Goal: Contribute content: Contribute content

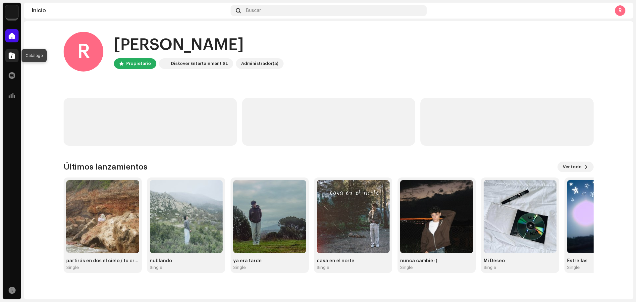
click at [14, 53] on span at bounding box center [12, 55] width 7 height 5
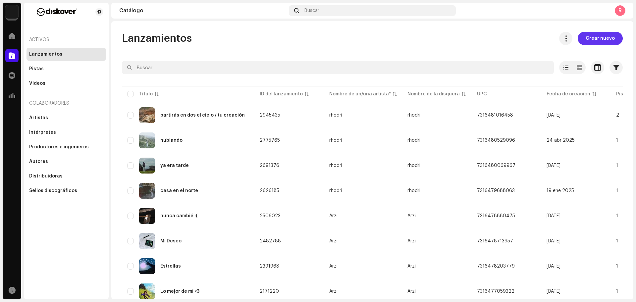
click at [593, 41] on span "Crear nuevo" at bounding box center [599, 38] width 29 height 13
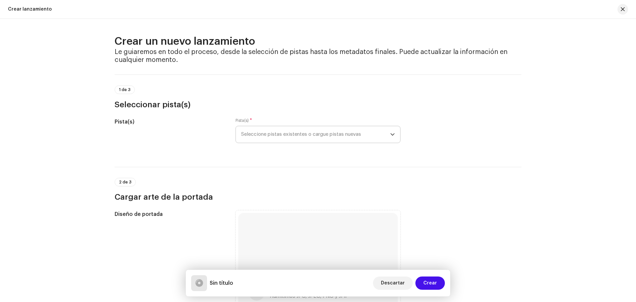
click at [289, 134] on span "Seleccione pistas existentes o cargue pistas nuevas" at bounding box center [315, 134] width 149 height 17
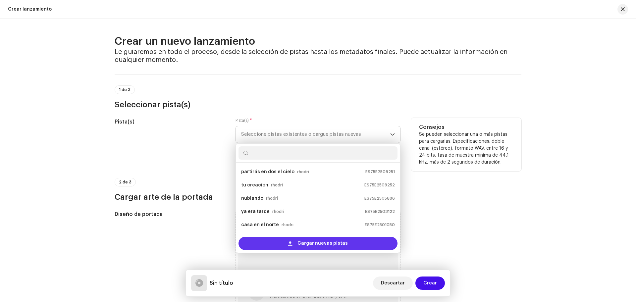
scroll to position [11, 0]
click at [276, 240] on div "Cargar nuevas pistas" at bounding box center [317, 243] width 159 height 13
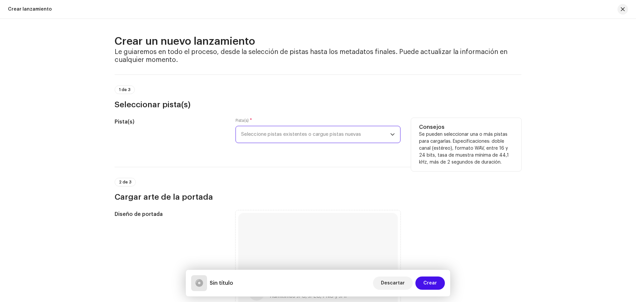
click at [254, 133] on span "Seleccione pistas existentes o cargue pistas nuevas" at bounding box center [315, 134] width 149 height 17
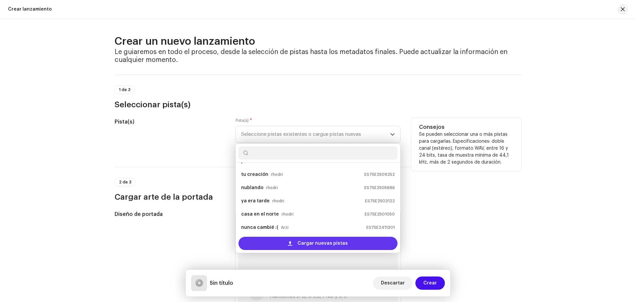
click at [270, 245] on div "Cargar nuevas pistas" at bounding box center [317, 243] width 159 height 13
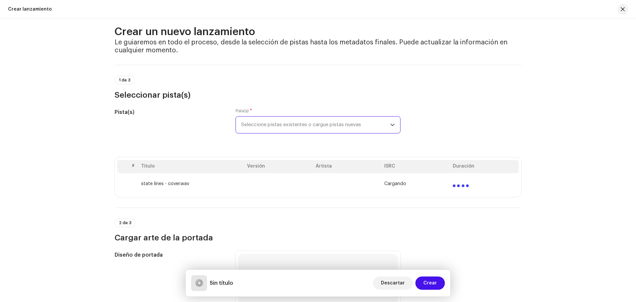
scroll to position [0, 0]
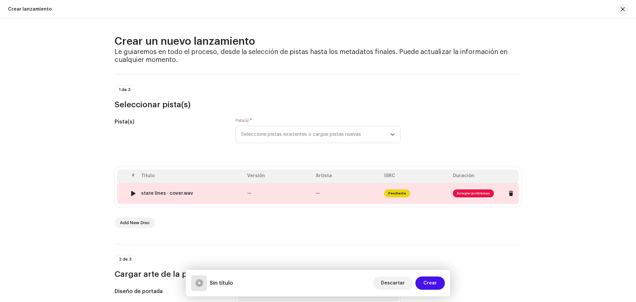
click at [443, 192] on td "Pendiente" at bounding box center [415, 193] width 69 height 21
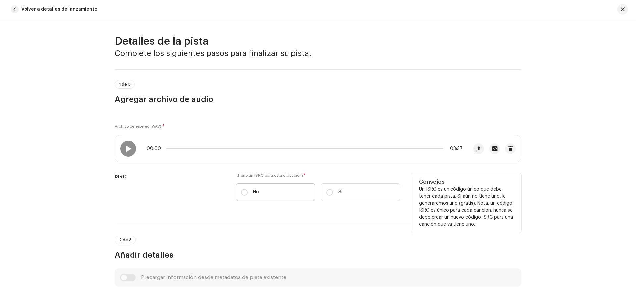
click at [259, 191] on label "No" at bounding box center [275, 192] width 80 height 18
click at [248, 191] on input "No" at bounding box center [244, 192] width 7 height 7
radio input "true"
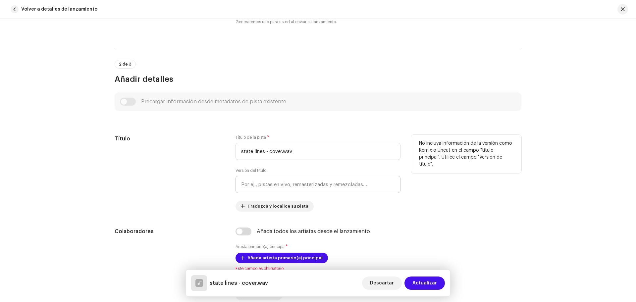
scroll to position [290, 0]
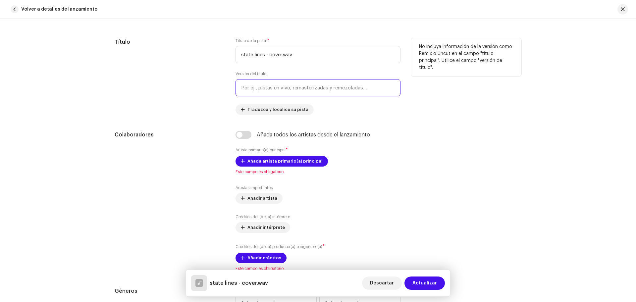
click at [263, 90] on input "text" at bounding box center [317, 87] width 165 height 17
type input "c"
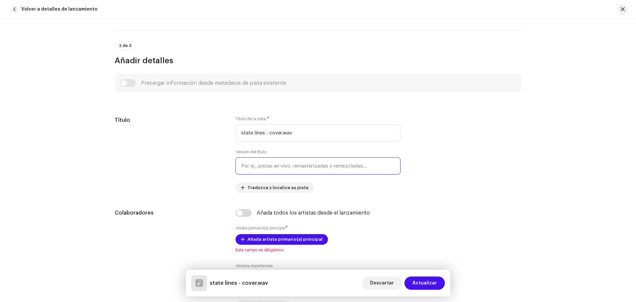
scroll to position [193, 0]
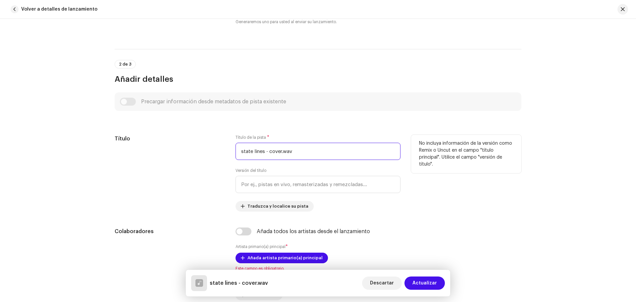
drag, startPoint x: 279, startPoint y: 150, endPoint x: 283, endPoint y: 153, distance: 4.8
click at [279, 150] on input "state lines - cover.wav" at bounding box center [317, 151] width 165 height 17
click at [326, 140] on div "Título de la pista * state lines - cover.wav" at bounding box center [317, 147] width 165 height 25
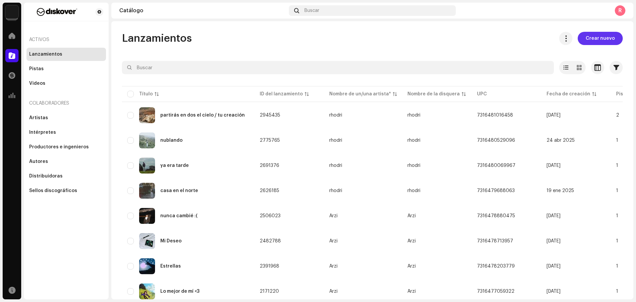
click at [585, 40] on span "Crear nuevo" at bounding box center [599, 38] width 29 height 13
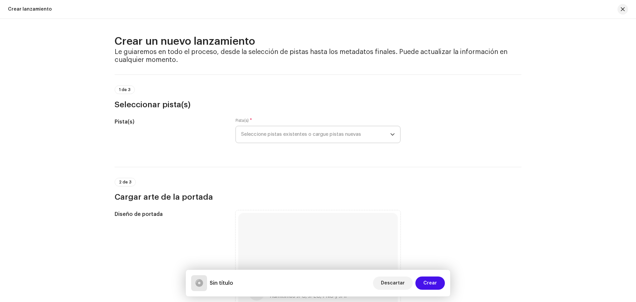
click at [301, 130] on span "Seleccione pistas existentes o cargue pistas nuevas" at bounding box center [315, 134] width 149 height 17
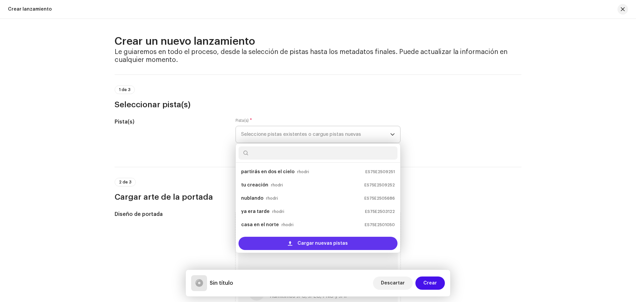
scroll to position [11, 0]
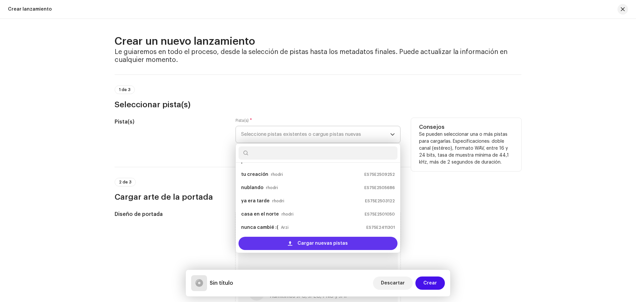
click at [277, 240] on div "Cargar nuevas pistas" at bounding box center [317, 243] width 159 height 13
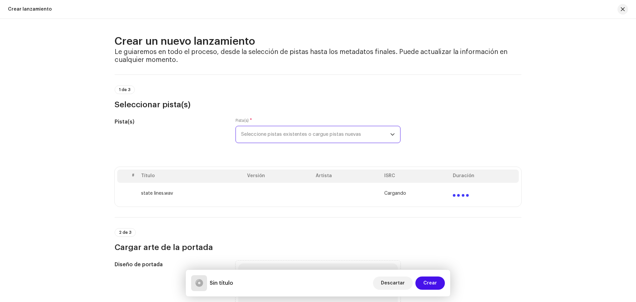
scroll to position [97, 0]
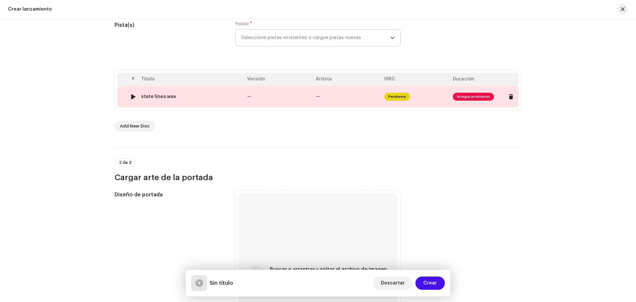
click at [472, 98] on span "Arreglar problemas" at bounding box center [473, 97] width 41 height 8
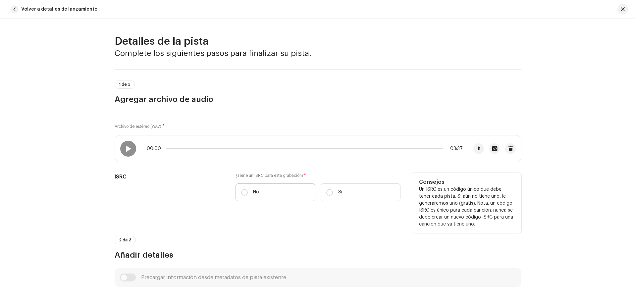
click at [260, 190] on label "No" at bounding box center [275, 192] width 80 height 18
click at [248, 190] on input "No" at bounding box center [244, 192] width 7 height 7
radio input "true"
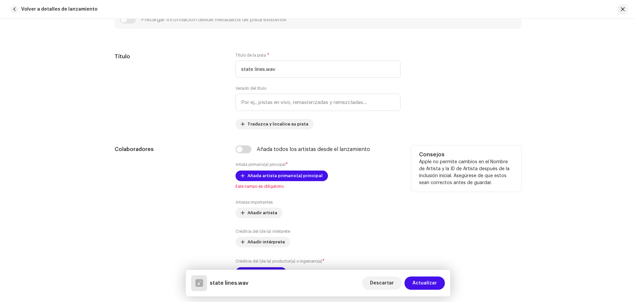
scroll to position [290, 0]
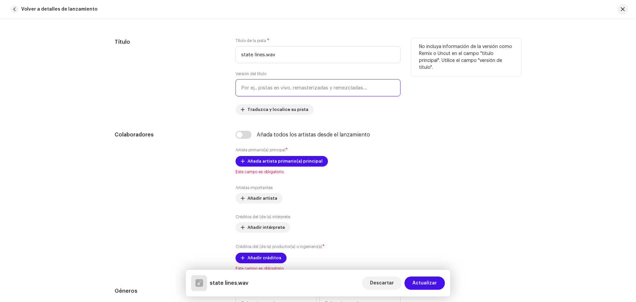
click at [272, 89] on input "text" at bounding box center [317, 87] width 165 height 17
type input "cover"
click at [277, 56] on input "state lines.wav" at bounding box center [317, 54] width 165 height 17
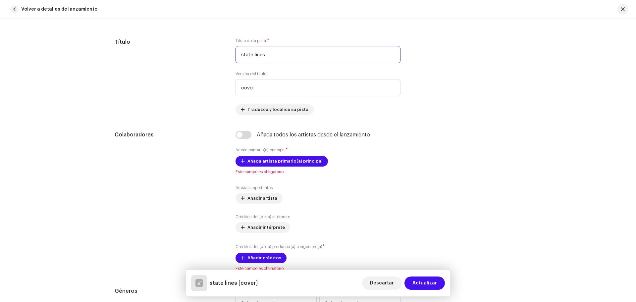
type input "state lines"
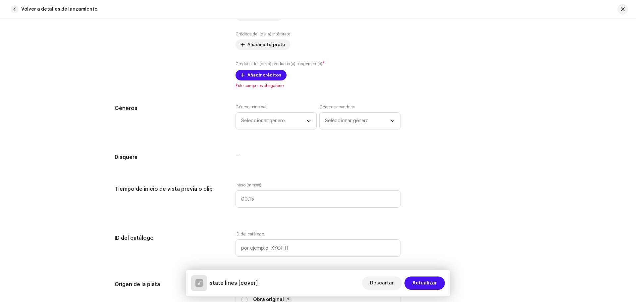
scroll to position [483, 0]
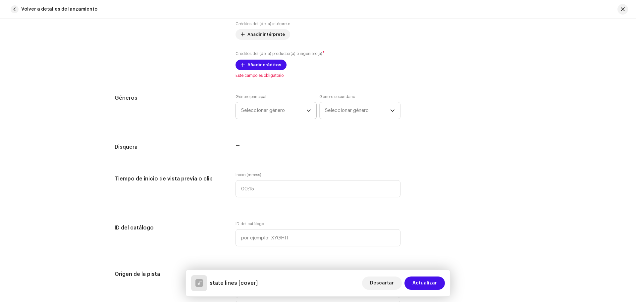
click at [276, 108] on span "Seleccionar género" at bounding box center [273, 110] width 65 height 17
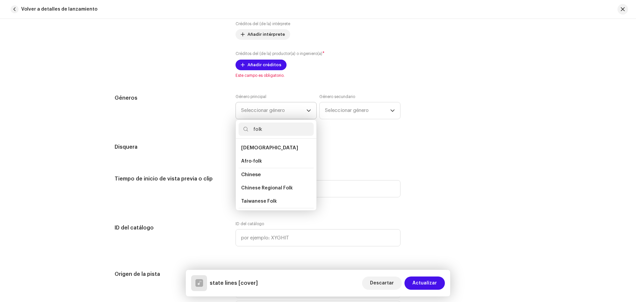
scroll to position [72, 0]
type input "folk"
click at [252, 157] on li "Folk" at bounding box center [275, 156] width 75 height 13
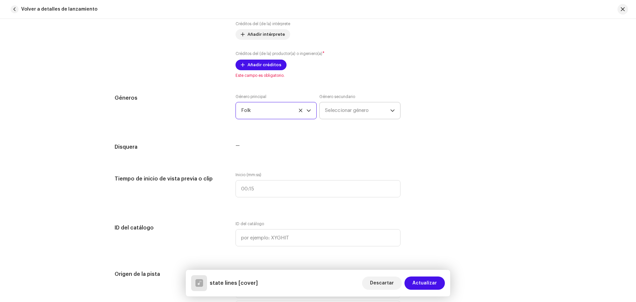
click at [340, 115] on span "Seleccionar género" at bounding box center [357, 110] width 65 height 17
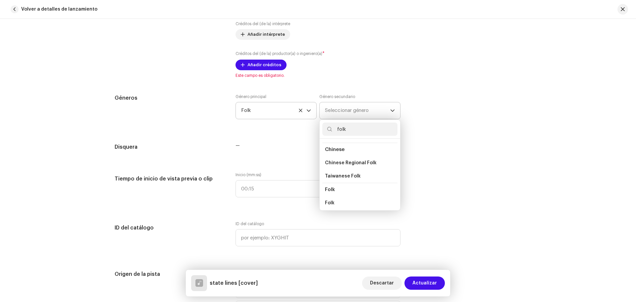
scroll to position [17, 0]
type input "folk"
click at [339, 198] on li "Folk" at bounding box center [359, 198] width 75 height 14
click at [334, 194] on li "Folk" at bounding box center [359, 192] width 75 height 13
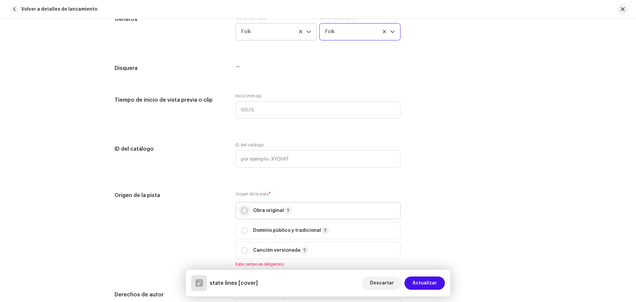
scroll to position [579, 0]
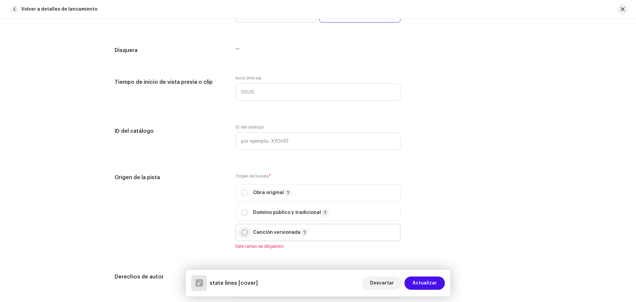
click at [243, 232] on input "radio" at bounding box center [244, 232] width 7 height 7
radio input "true"
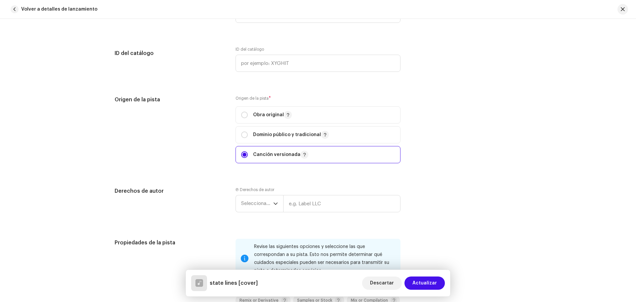
scroll to position [676, 0]
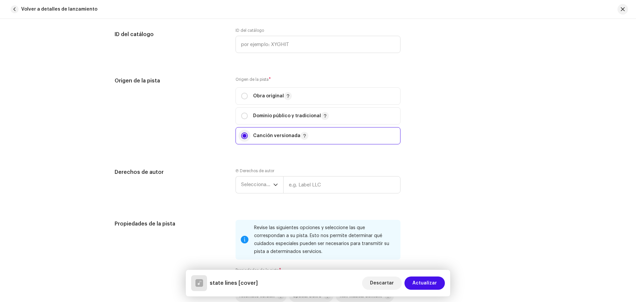
click at [244, 138] on input "radio" at bounding box center [244, 135] width 7 height 7
click at [244, 97] on input "radio" at bounding box center [244, 96] width 7 height 7
click at [238, 136] on p-togglebutton "Canción versionada" at bounding box center [317, 135] width 165 height 17
radio input "false"
radio input "true"
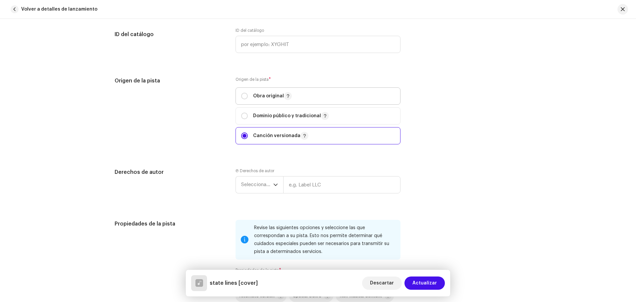
click at [244, 100] on span "Obra original" at bounding box center [318, 96] width 154 height 17
radio input "true"
click at [244, 137] on input "radio" at bounding box center [244, 135] width 7 height 7
radio input "true"
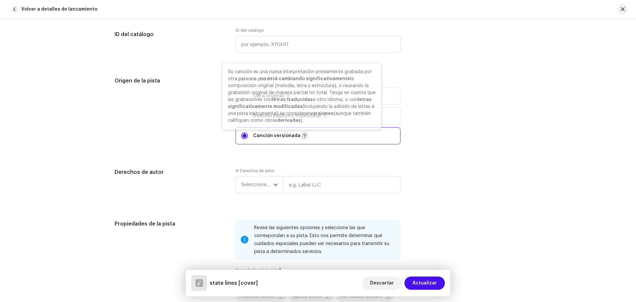
click at [300, 135] on button "button" at bounding box center [304, 136] width 8 height 8
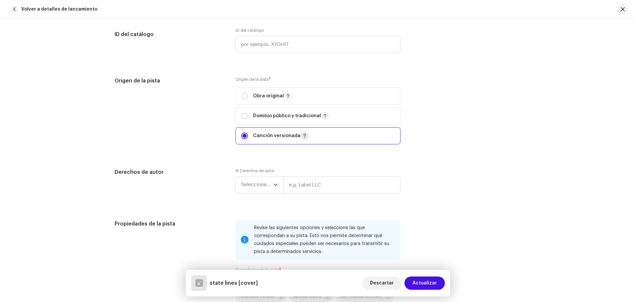
click at [300, 135] on button "button" at bounding box center [304, 136] width 8 height 8
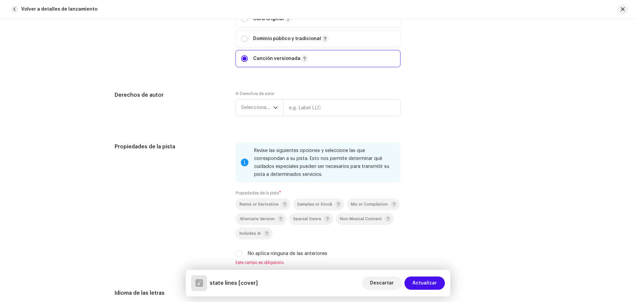
scroll to position [773, 0]
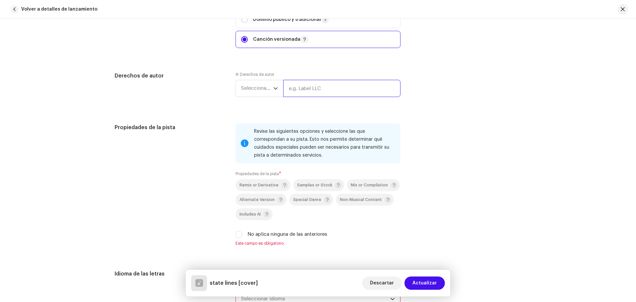
click at [321, 84] on input "text" at bounding box center [341, 88] width 117 height 17
type input "rhodri"
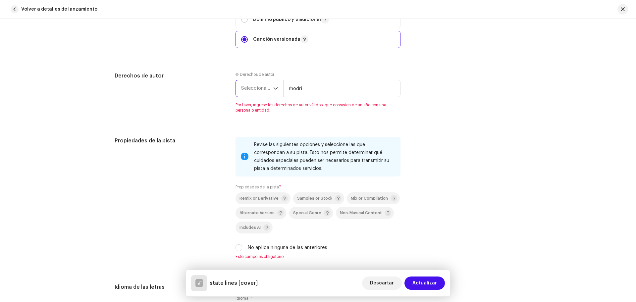
click at [268, 92] on span "Seleccionar año" at bounding box center [257, 88] width 32 height 17
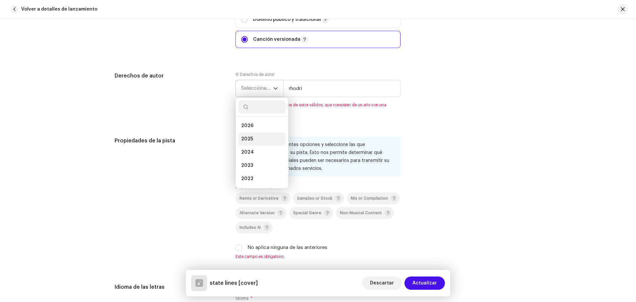
click at [253, 141] on li "2025" at bounding box center [261, 138] width 47 height 13
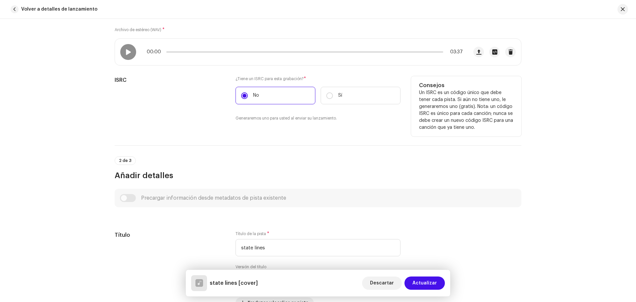
scroll to position [0, 0]
